Goal: Information Seeking & Learning: Learn about a topic

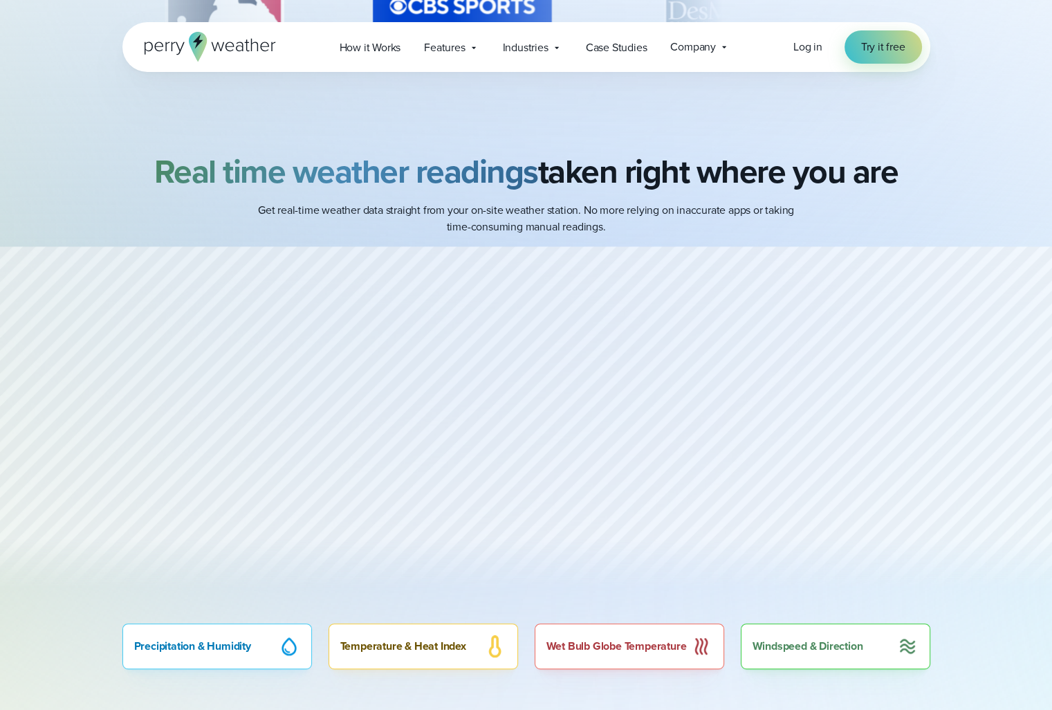
scroll to position [138, 0]
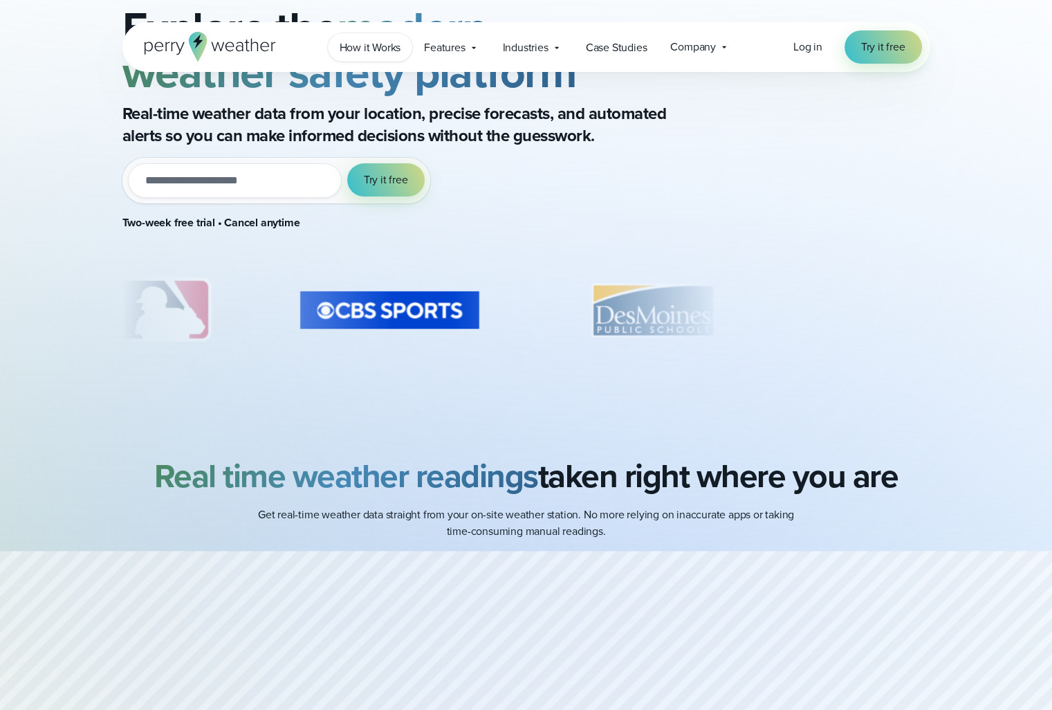
click at [376, 48] on span "How it Works" at bounding box center [371, 47] width 62 height 17
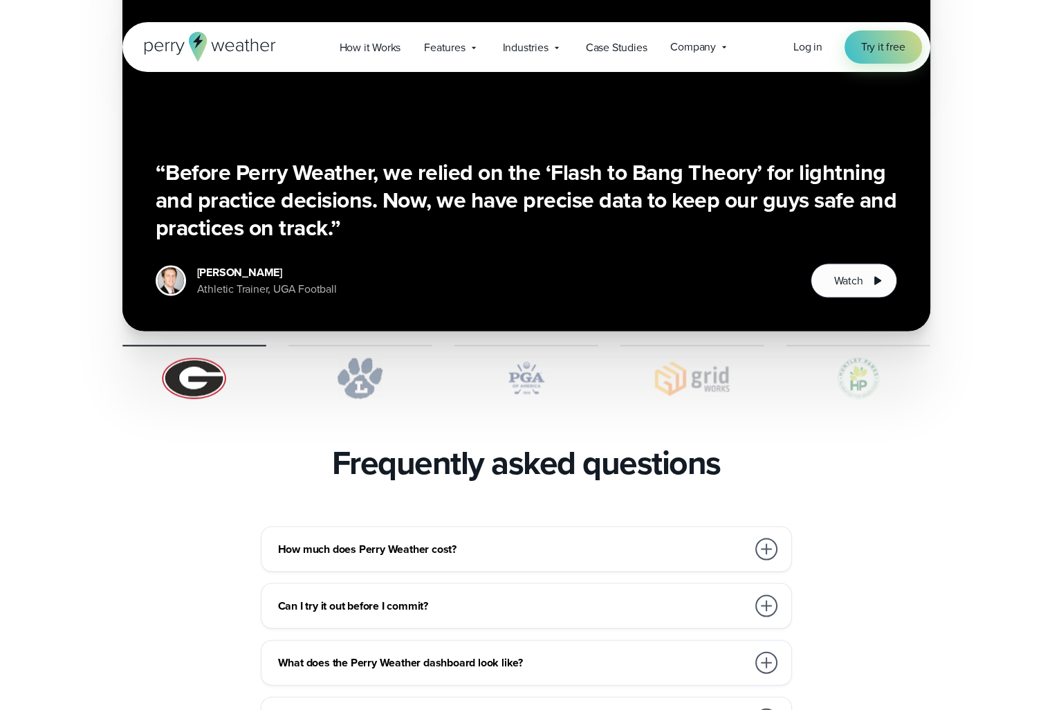
scroll to position [2767, 0]
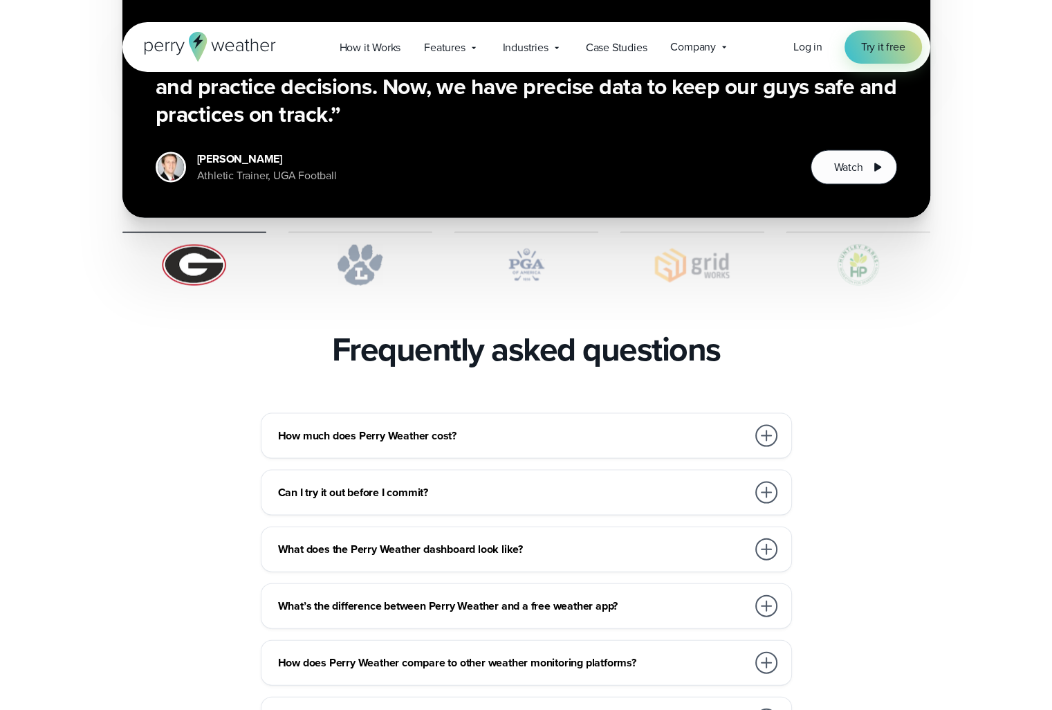
click at [770, 425] on div at bounding box center [766, 436] width 22 height 22
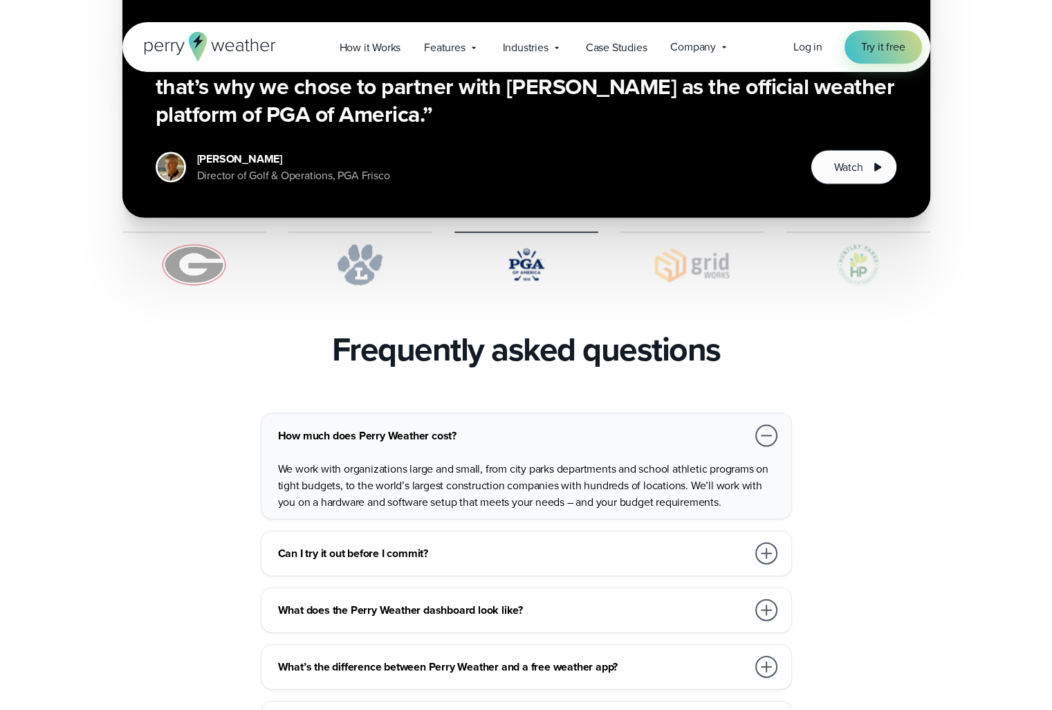
click at [764, 542] on div at bounding box center [766, 553] width 22 height 22
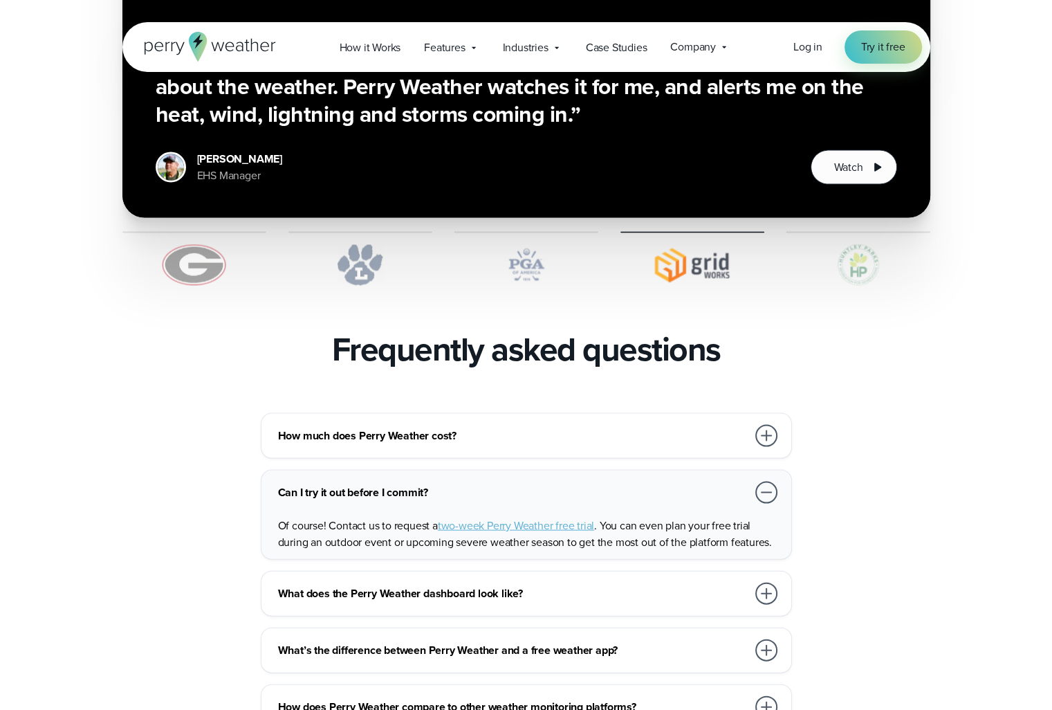
click at [768, 582] on div at bounding box center [766, 593] width 22 height 22
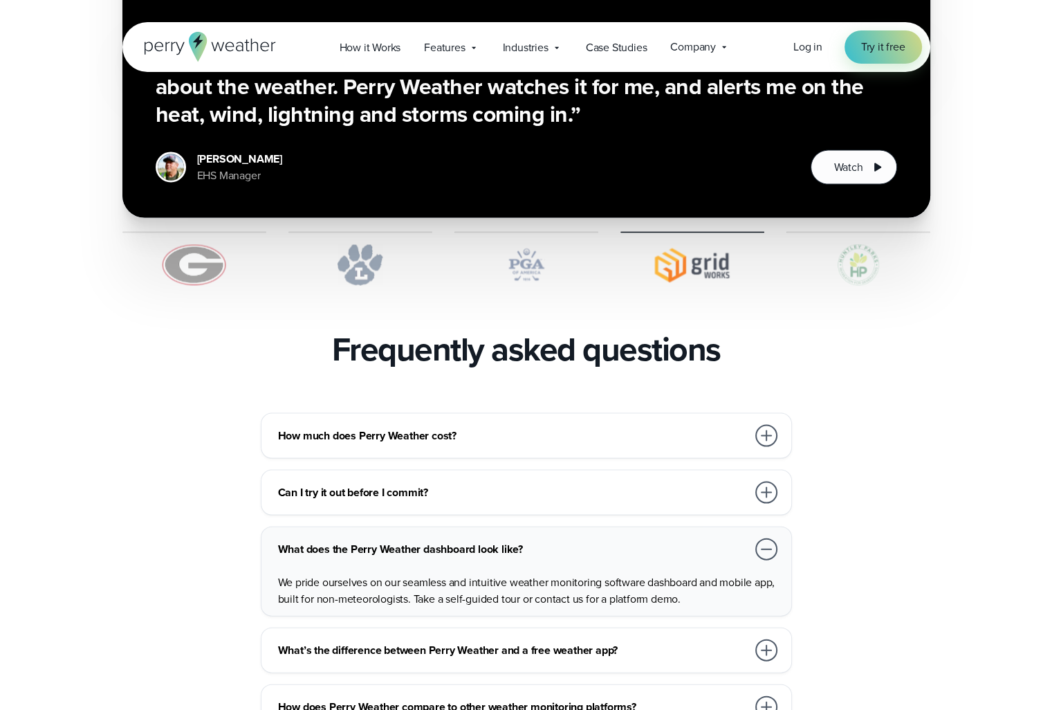
scroll to position [2906, 0]
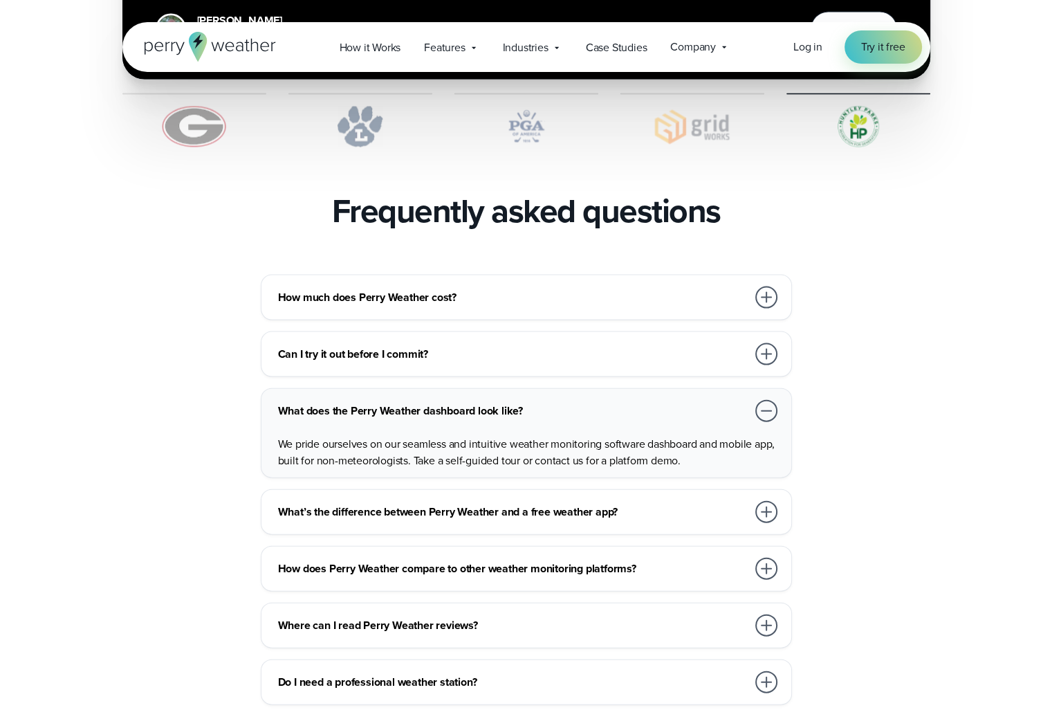
click at [768, 501] on div at bounding box center [766, 512] width 22 height 22
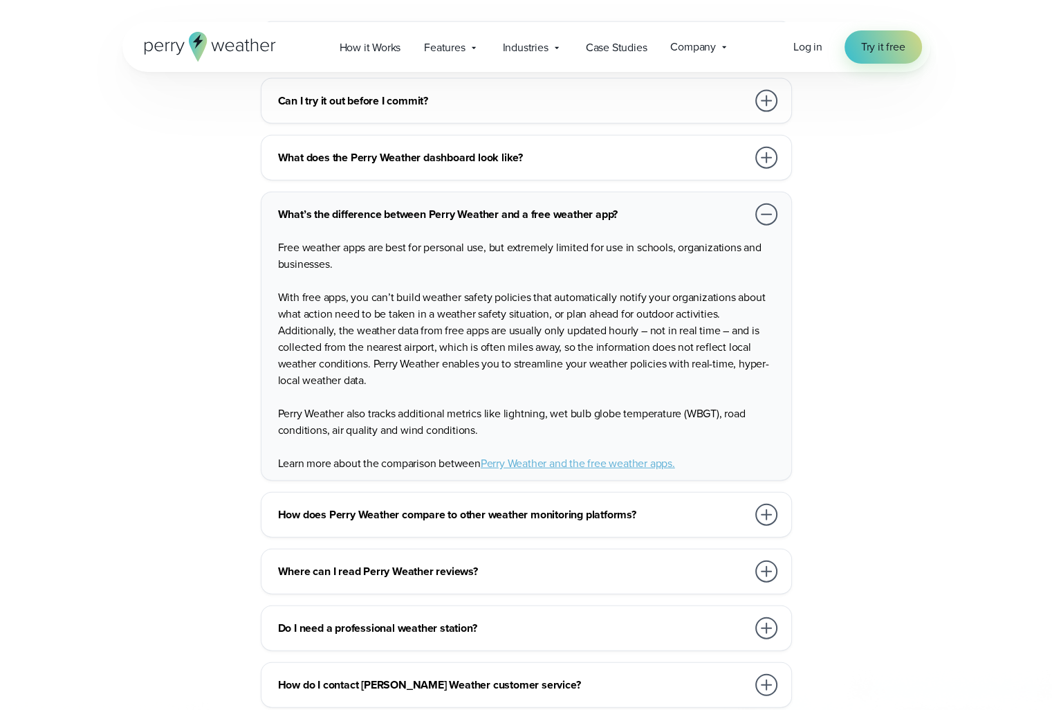
scroll to position [3182, 0]
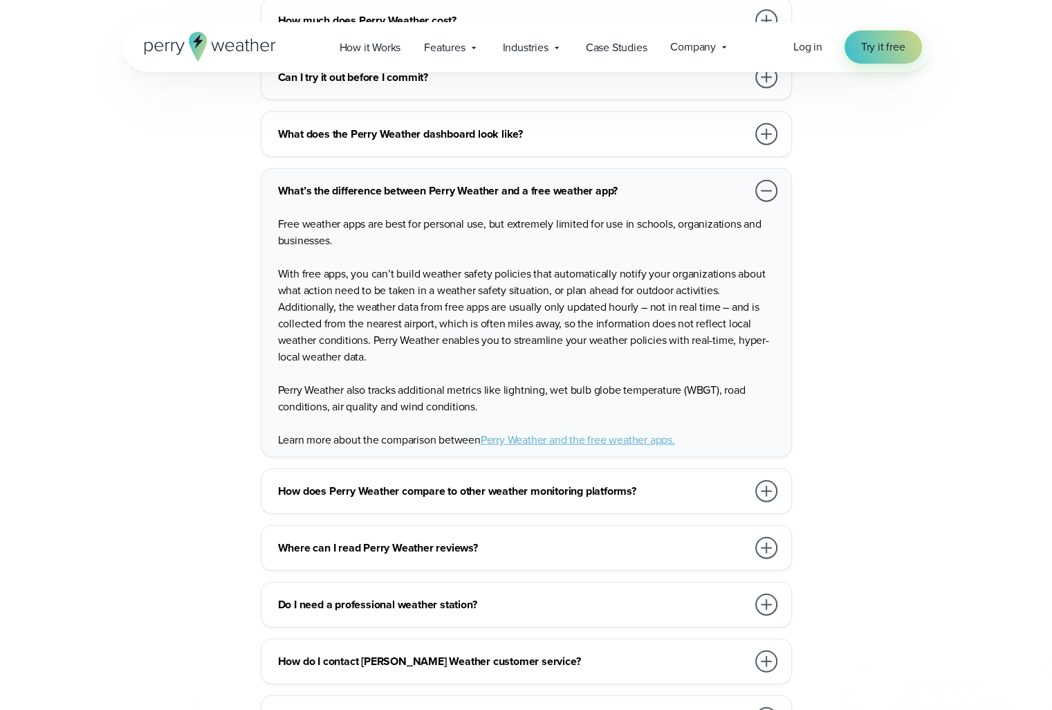
click at [764, 480] on div at bounding box center [766, 491] width 22 height 22
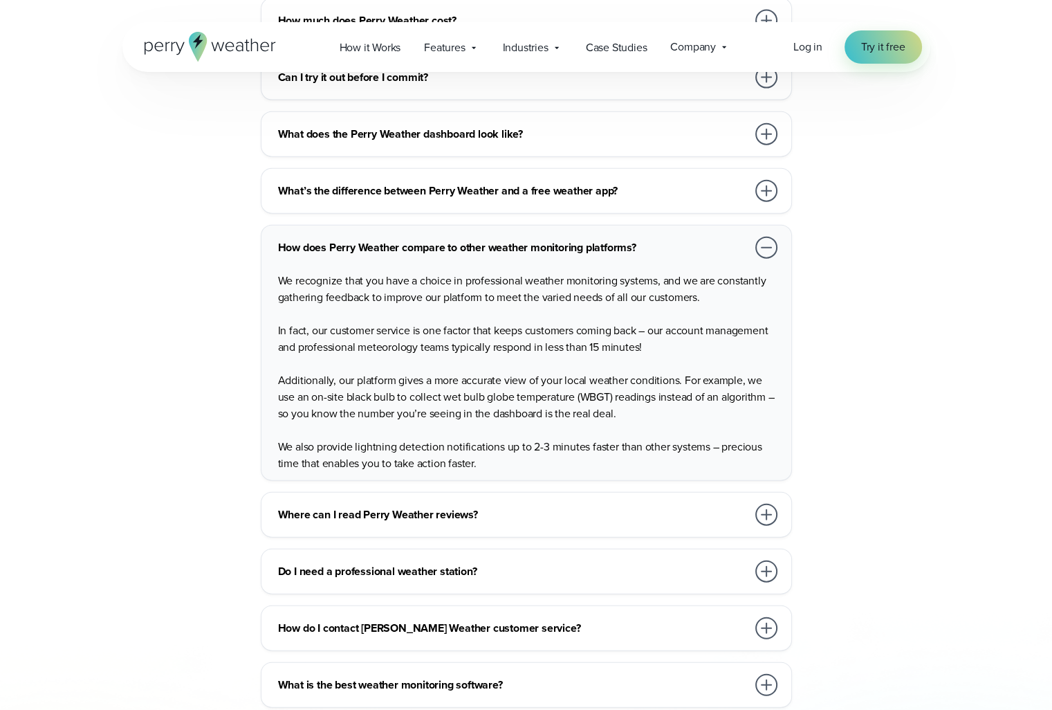
click at [769, 560] on div at bounding box center [766, 571] width 22 height 22
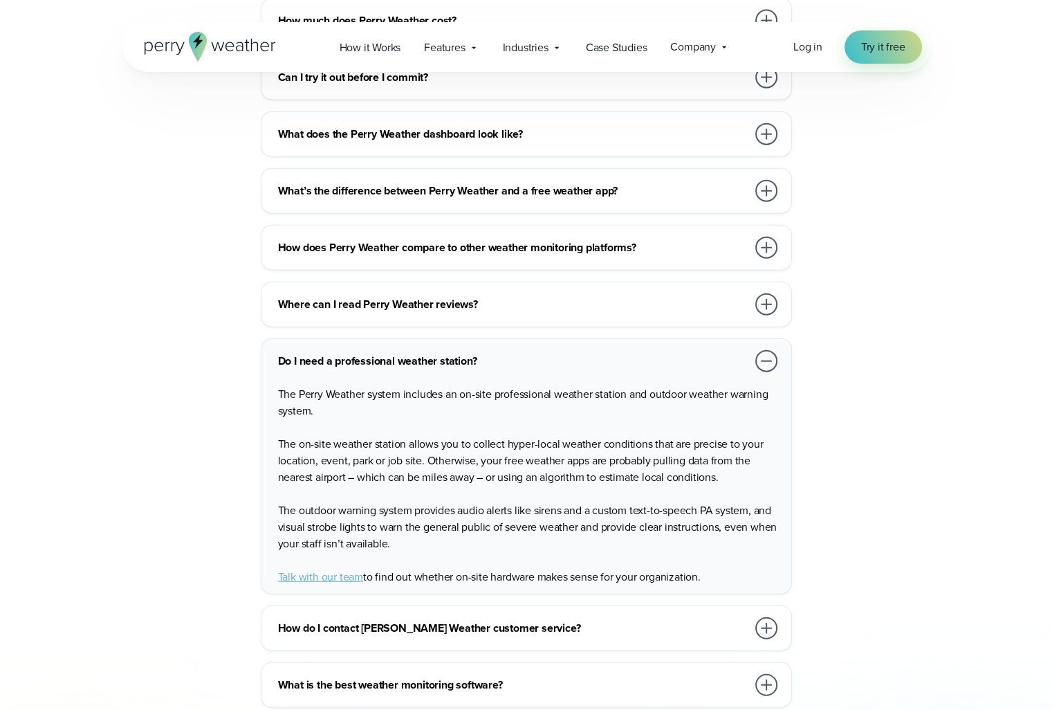
scroll to position [3321, 0]
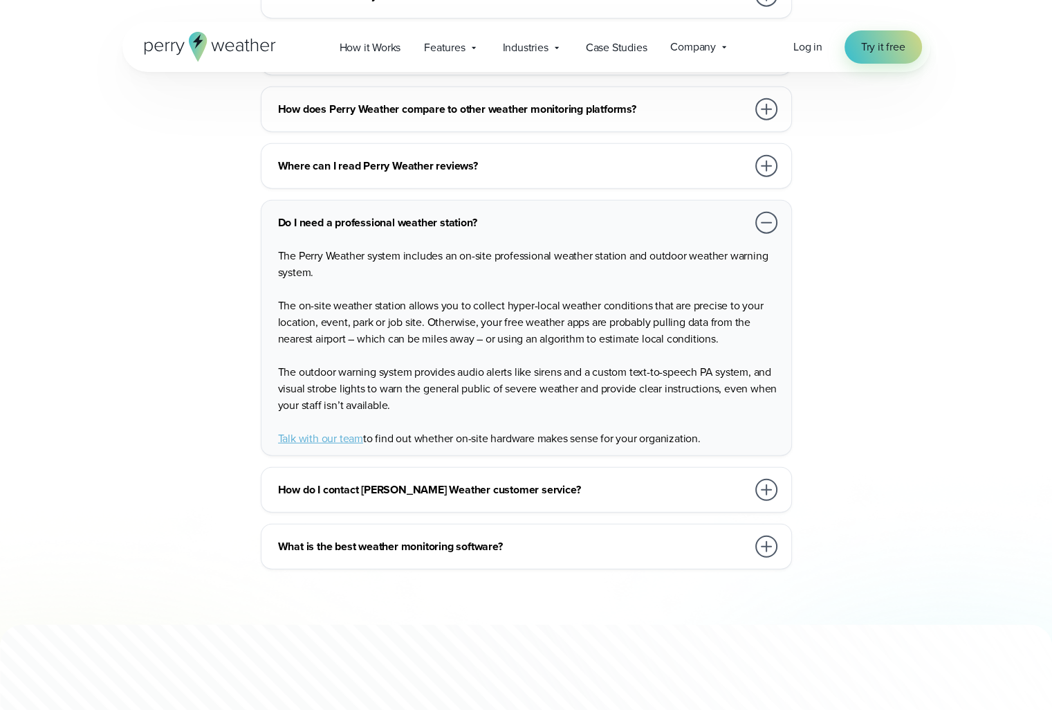
click at [758, 535] on div at bounding box center [766, 546] width 22 height 22
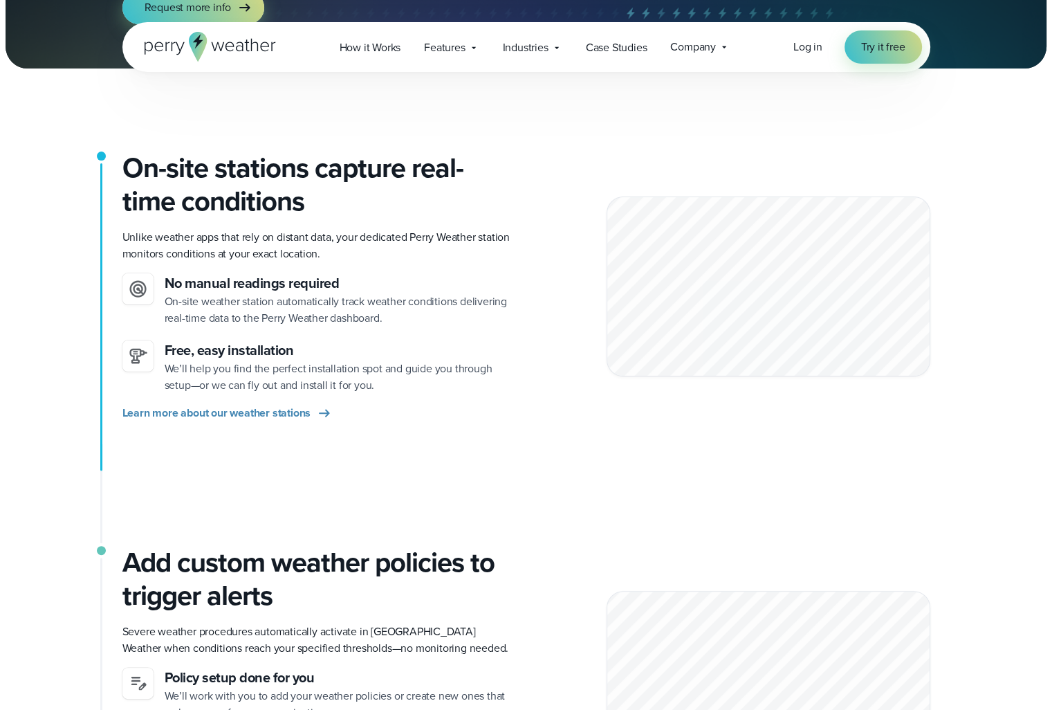
scroll to position [0, 0]
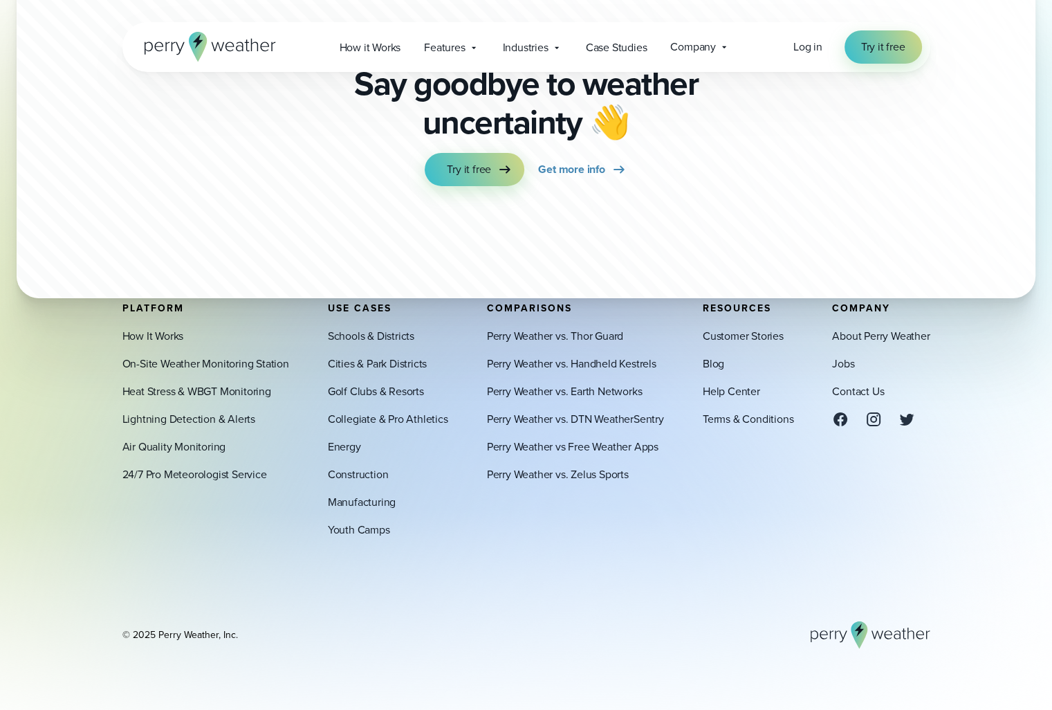
scroll to position [4801, 0]
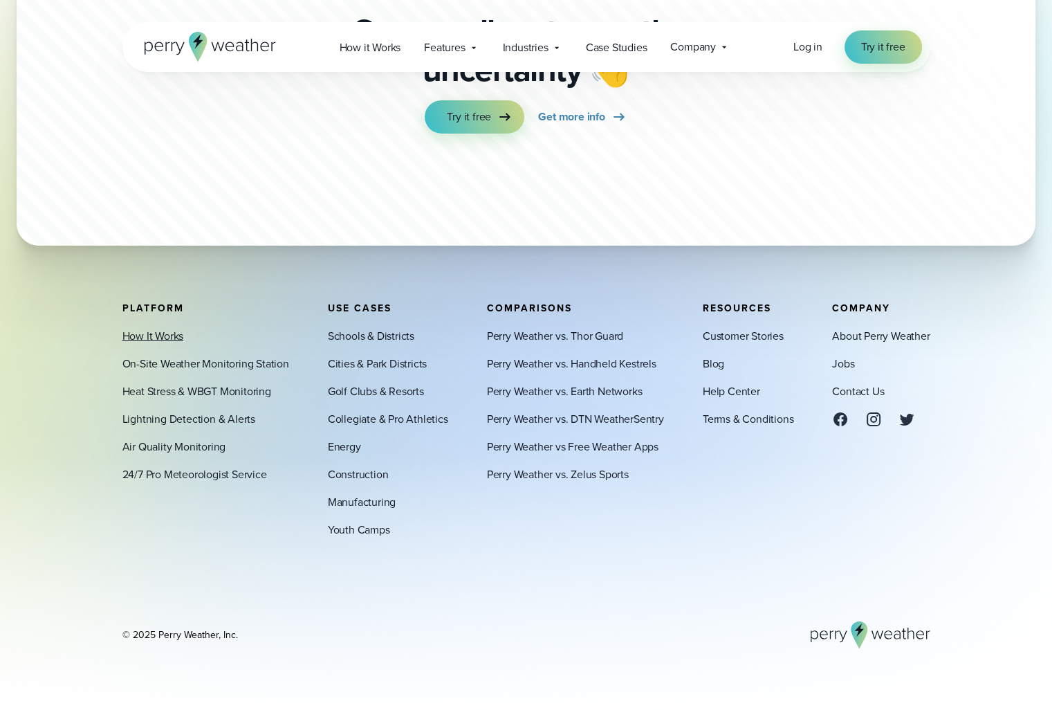
click at [155, 336] on link "How It Works" at bounding box center [153, 336] width 62 height 17
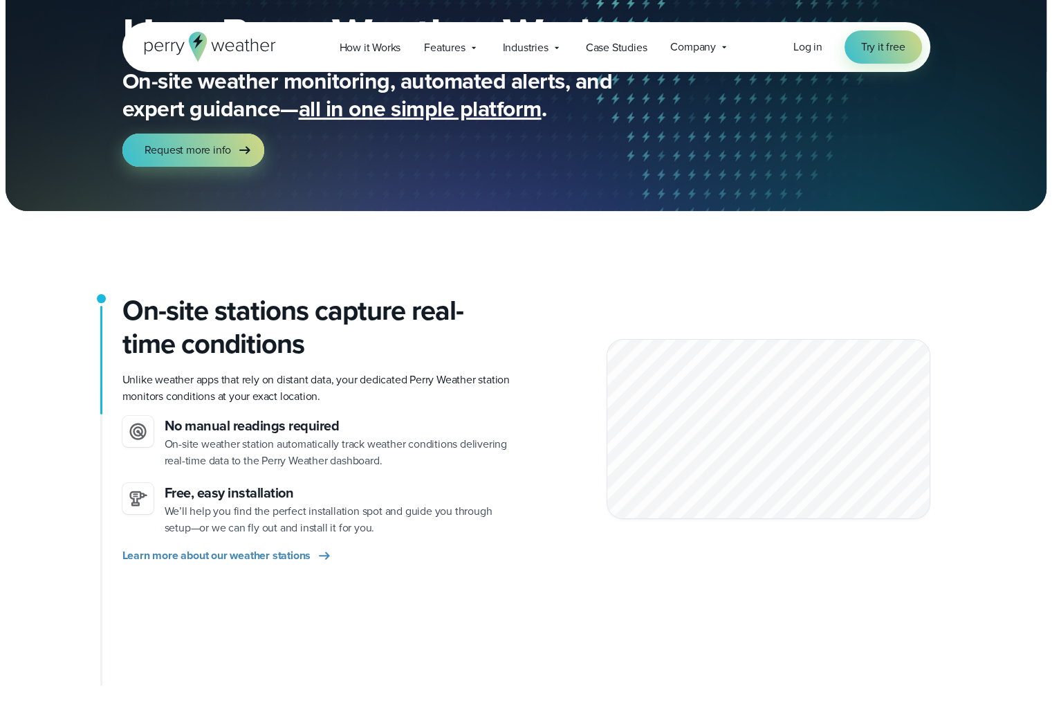
scroll to position [138, 0]
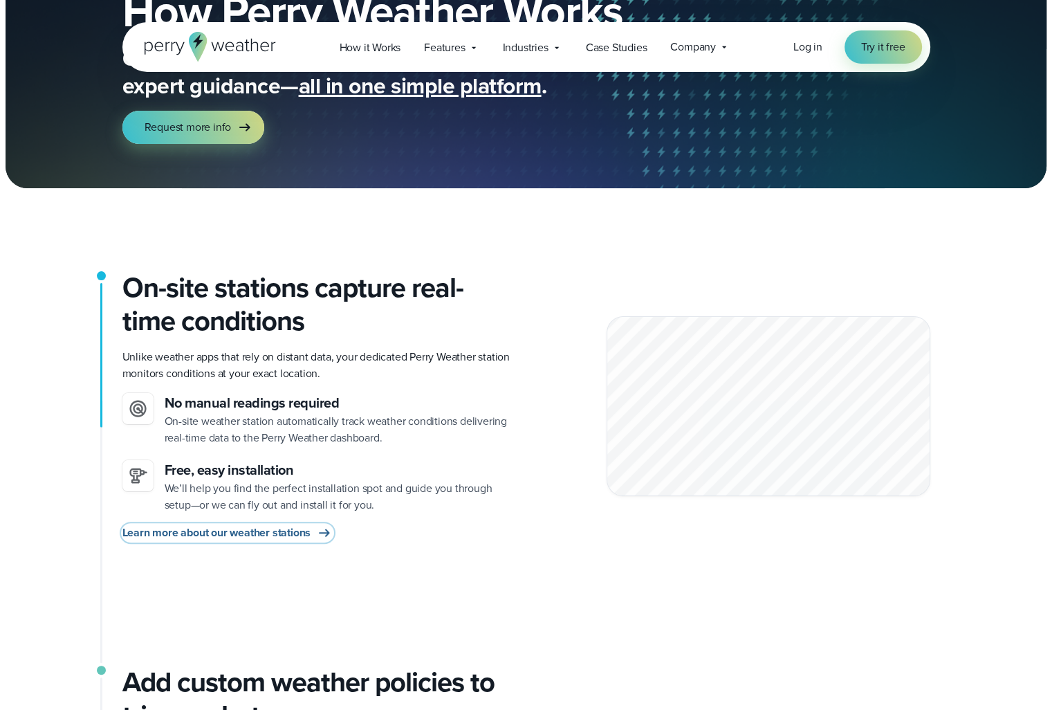
click at [244, 532] on span "Learn more about our weather stations" at bounding box center [216, 532] width 189 height 17
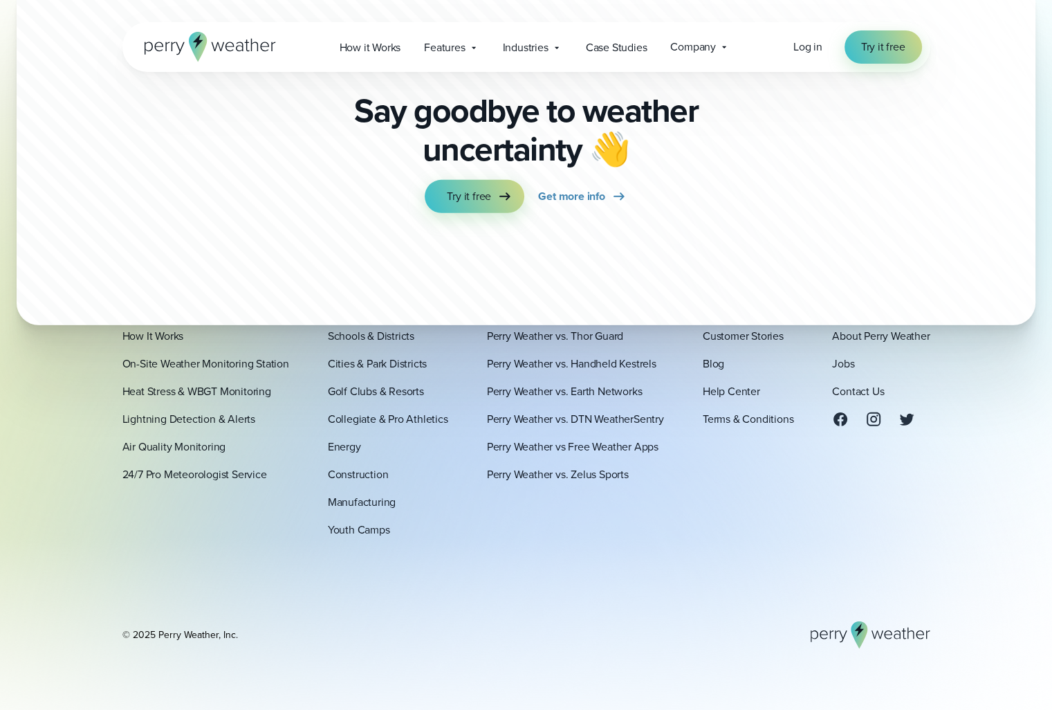
scroll to position [4231, 0]
